Goal: Task Accomplishment & Management: Use online tool/utility

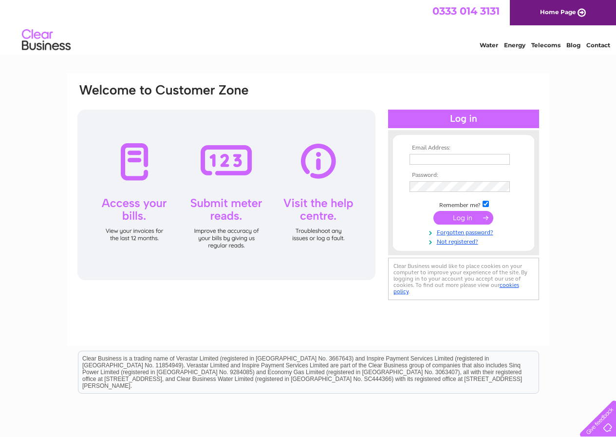
type input "accounts@thebatterycentre.com"
click at [455, 216] on input "submit" at bounding box center [463, 218] width 60 height 14
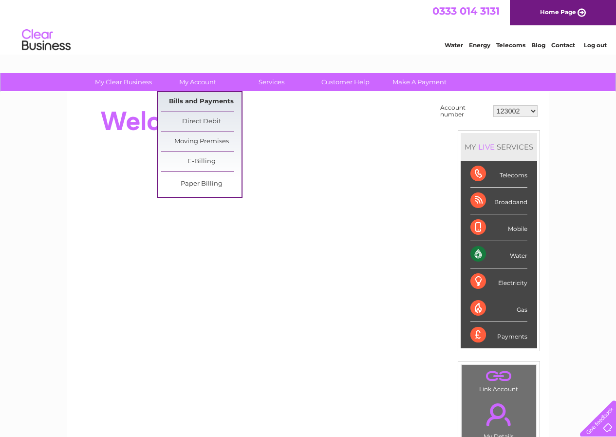
click at [204, 99] on link "Bills and Payments" at bounding box center [201, 101] width 80 height 19
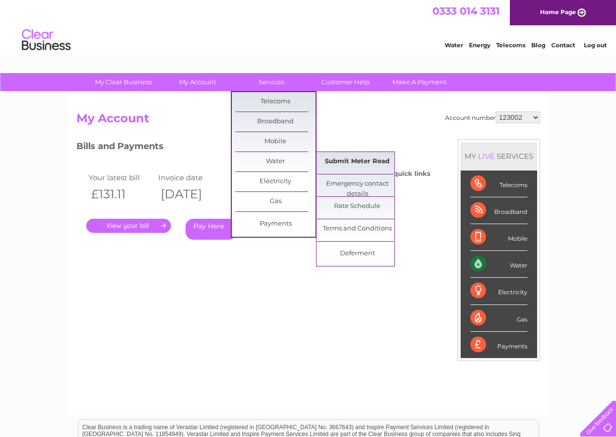
click at [347, 160] on link "Submit Meter Read" at bounding box center [357, 161] width 80 height 19
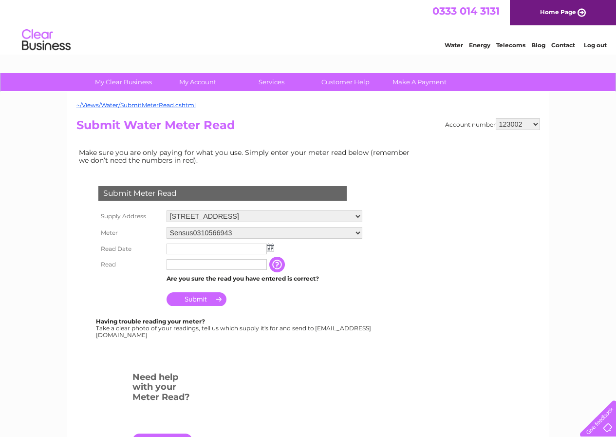
click at [190, 248] on input "text" at bounding box center [216, 248] width 100 height 11
click at [272, 245] on img at bounding box center [270, 247] width 7 height 8
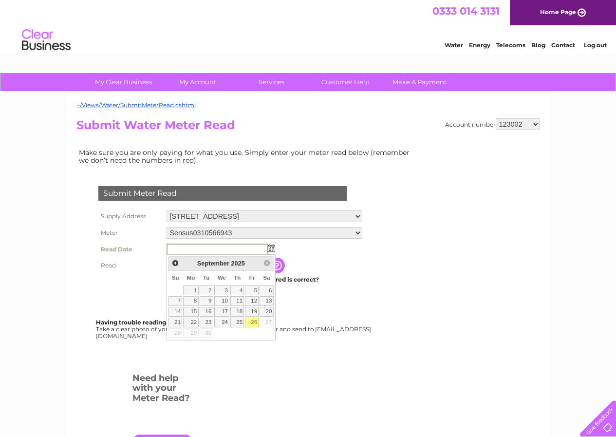
click at [256, 320] on link "26" at bounding box center [252, 322] width 14 height 10
type input "2025/09/26"
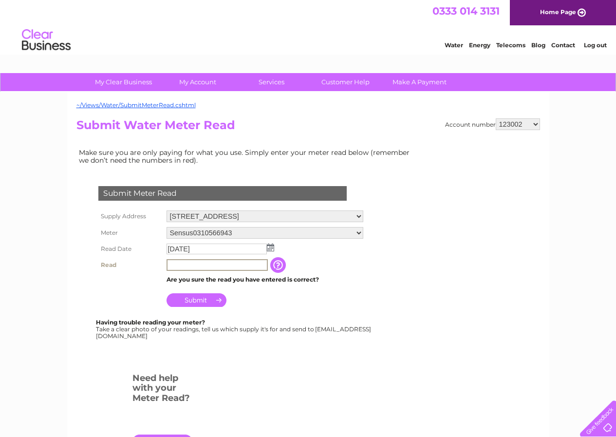
click at [175, 266] on input "text" at bounding box center [216, 265] width 101 height 12
type input "69"
click at [192, 298] on input "Submit" at bounding box center [196, 299] width 60 height 14
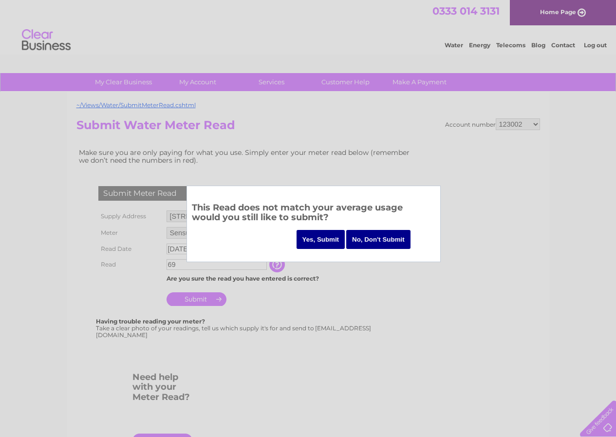
click at [321, 236] on input "Yes, Submit" at bounding box center [320, 239] width 49 height 19
